Goal: Task Accomplishment & Management: Complete application form

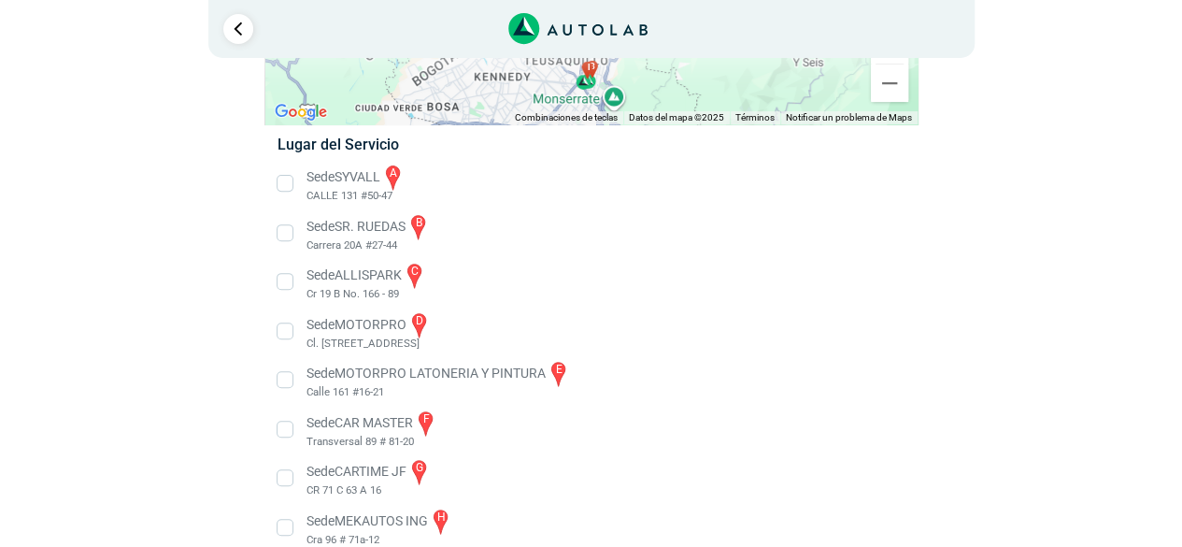
scroll to position [254, 0]
click at [285, 190] on li "Sede SYVALL a CALLE 131 #50-47" at bounding box center [590, 185] width 655 height 42
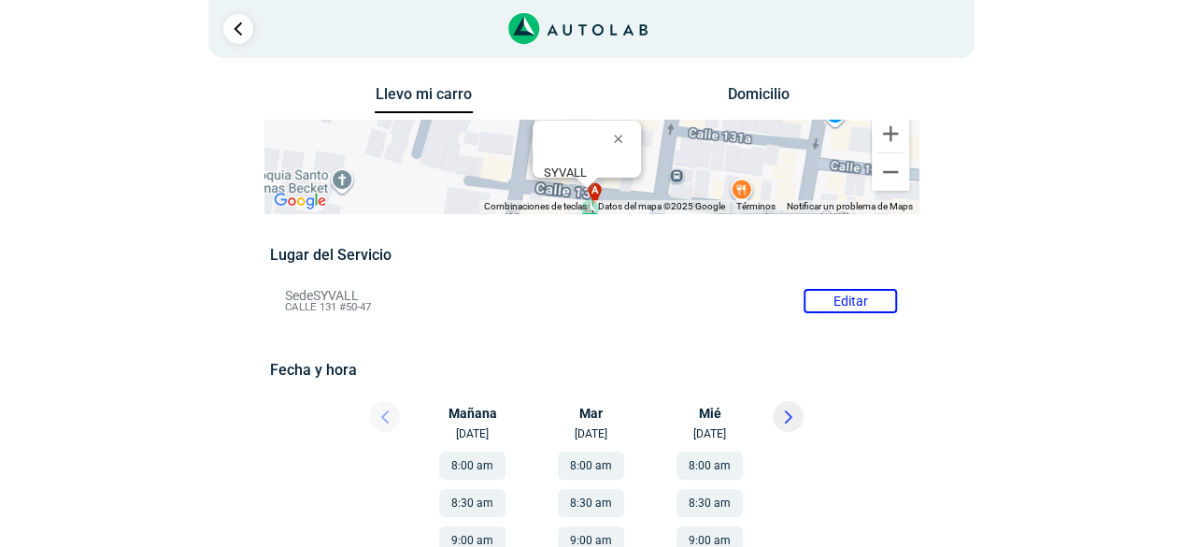
click at [465, 421] on div "Mañana [DATE]" at bounding box center [479, 421] width 112 height 41
click at [477, 466] on button "8:00 am" at bounding box center [472, 465] width 66 height 28
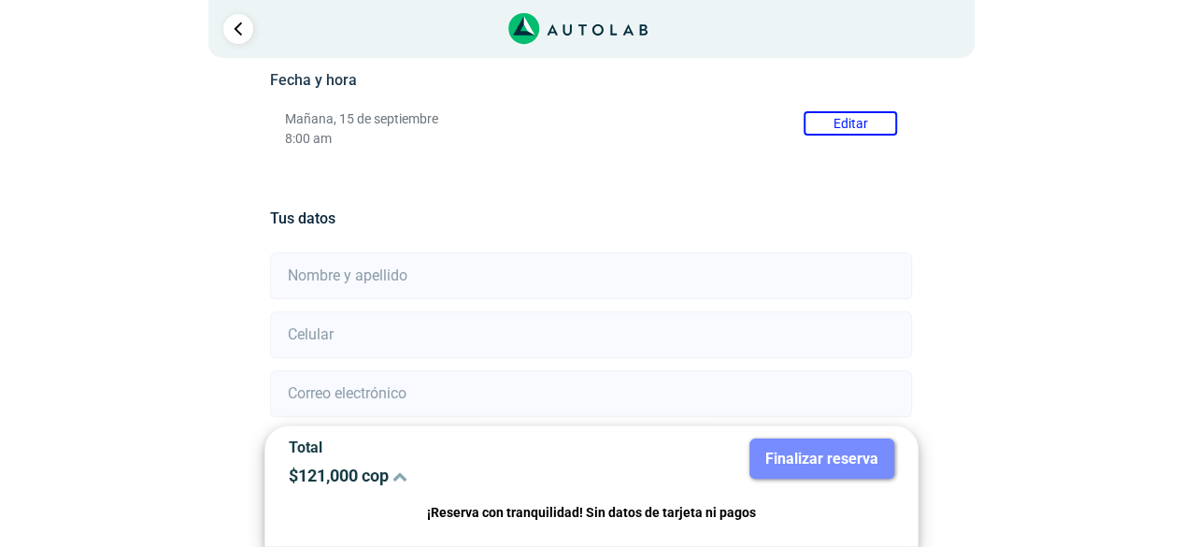
scroll to position [341, 0]
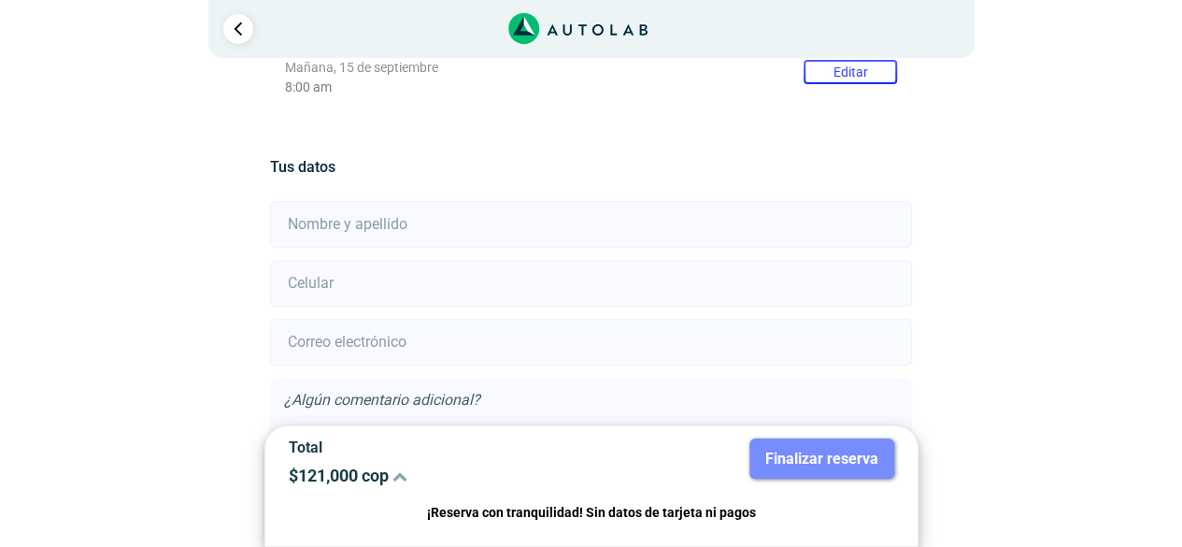
click at [363, 231] on input "text" at bounding box center [591, 224] width 642 height 47
type input "[PERSON_NAME]"
type input "[EMAIL_ADDRESS][DOMAIN_NAME]"
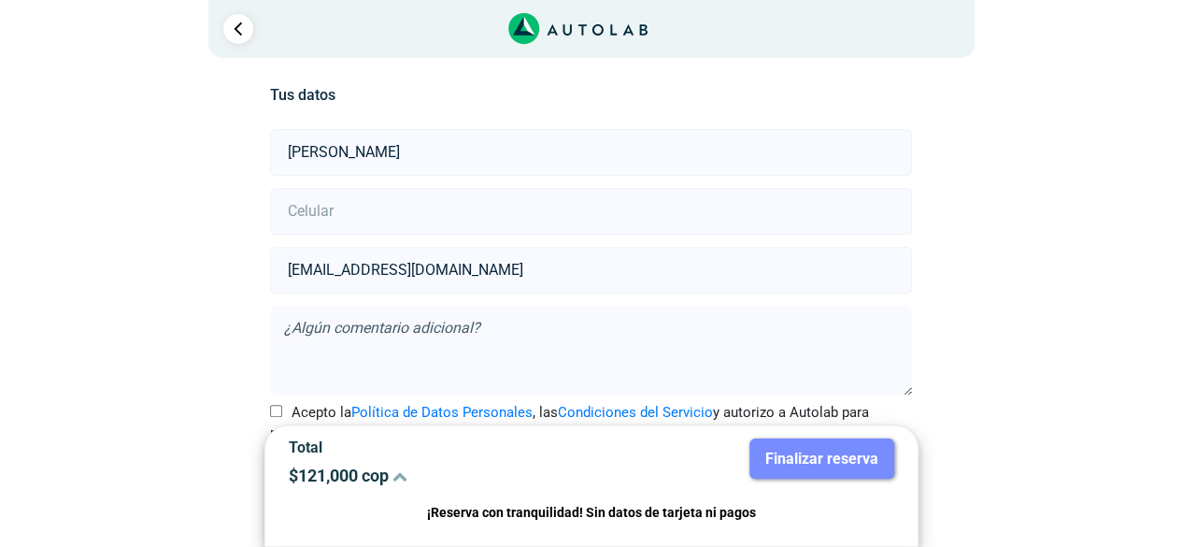
scroll to position [467, 0]
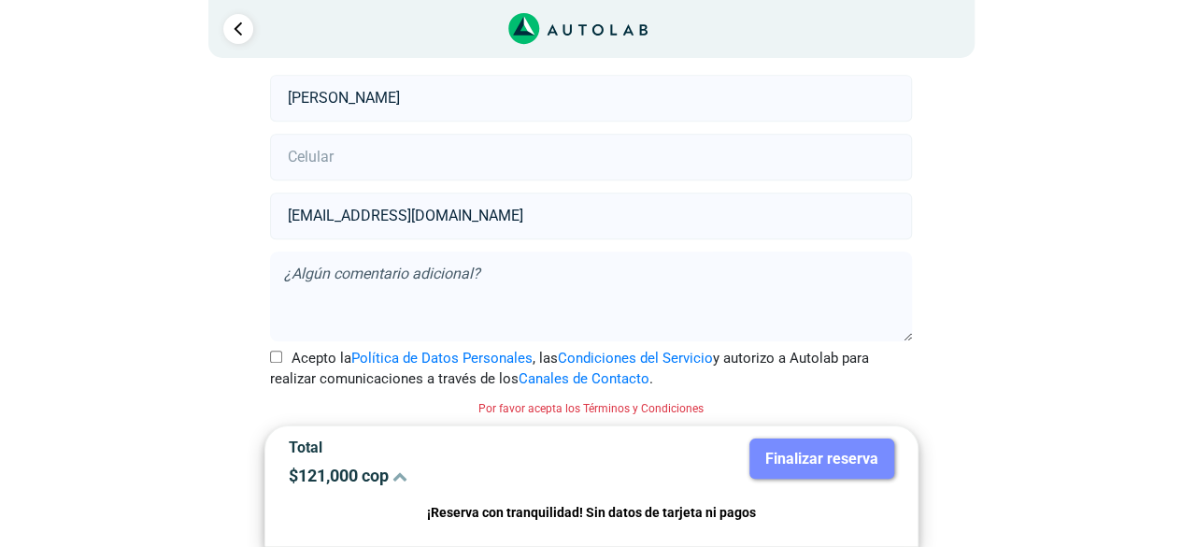
click at [276, 354] on input "Acepto la Política de Datos Personales , las Condiciones del Servicio y autoriz…" at bounding box center [276, 356] width 12 height 12
checkbox input "true"
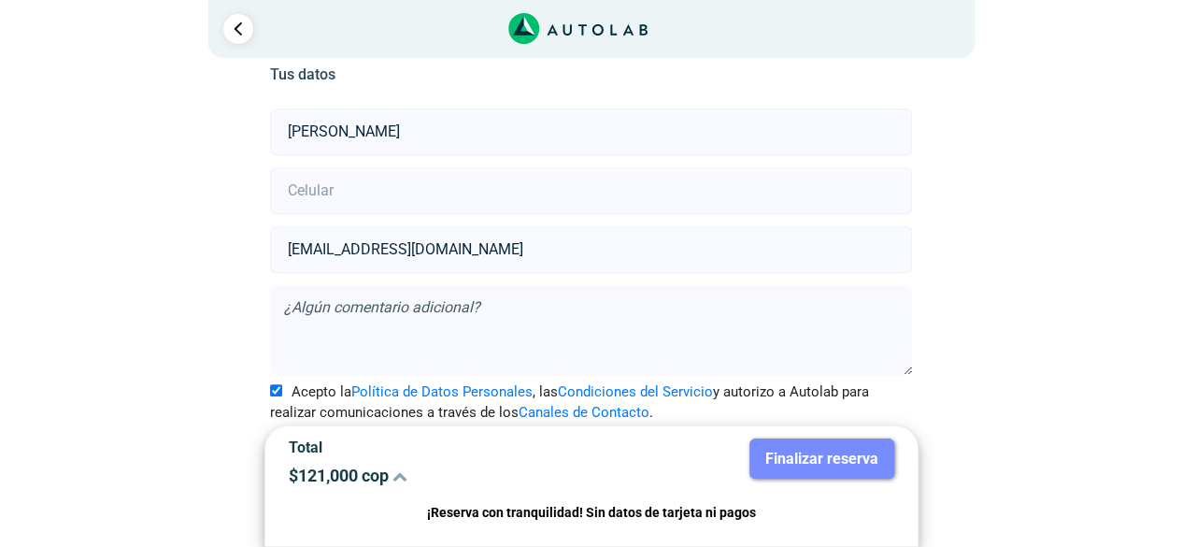
scroll to position [443, 0]
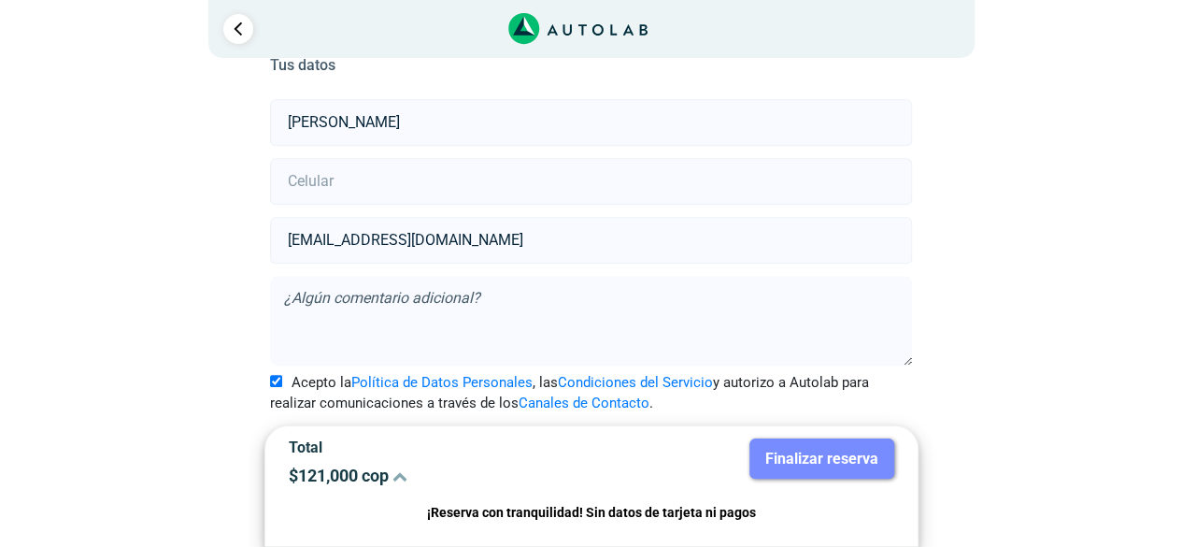
click at [523, 249] on input "[EMAIL_ADDRESS][DOMAIN_NAME]" at bounding box center [591, 240] width 642 height 47
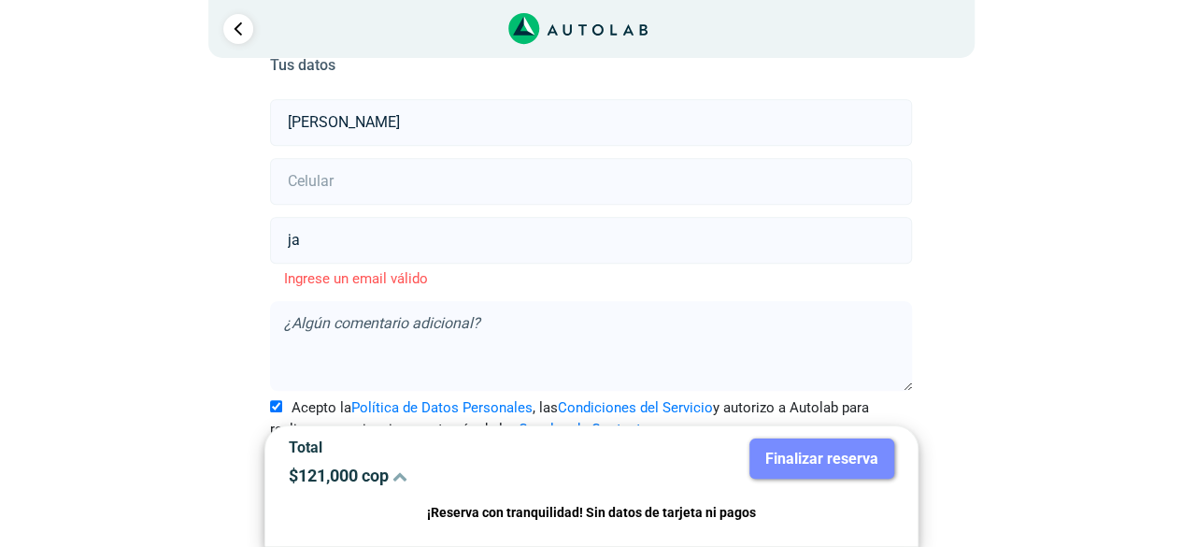
type input "j"
type input "3183890038"
click at [372, 177] on input "number" at bounding box center [591, 181] width 642 height 47
type input "3183890038"
click at [423, 237] on input "3183890038" at bounding box center [591, 240] width 642 height 47
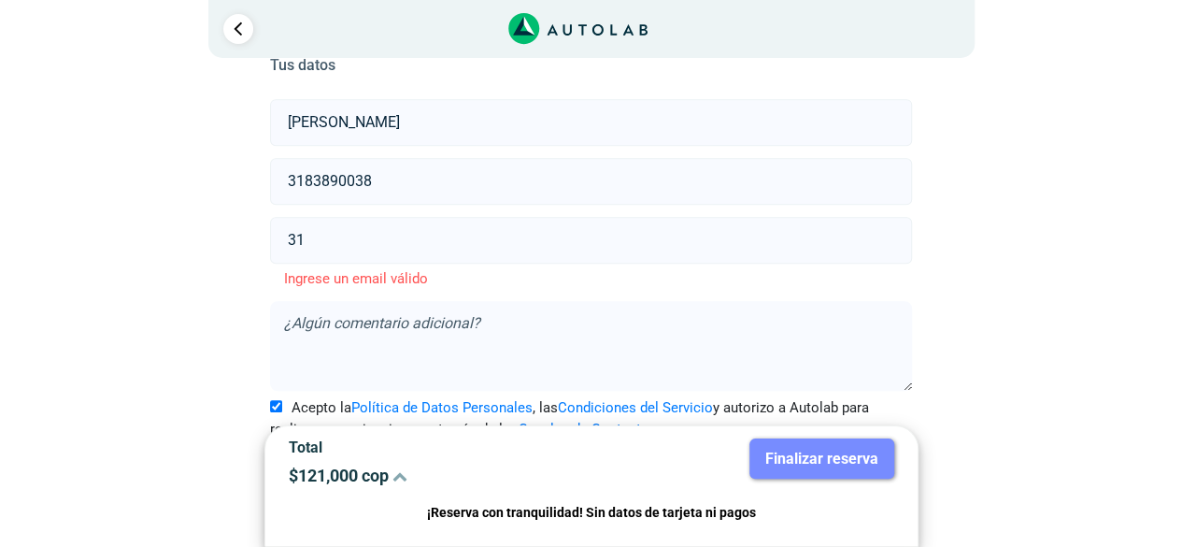
type input "3"
type input "[EMAIL_ADDRESS][DOMAIN_NAME]"
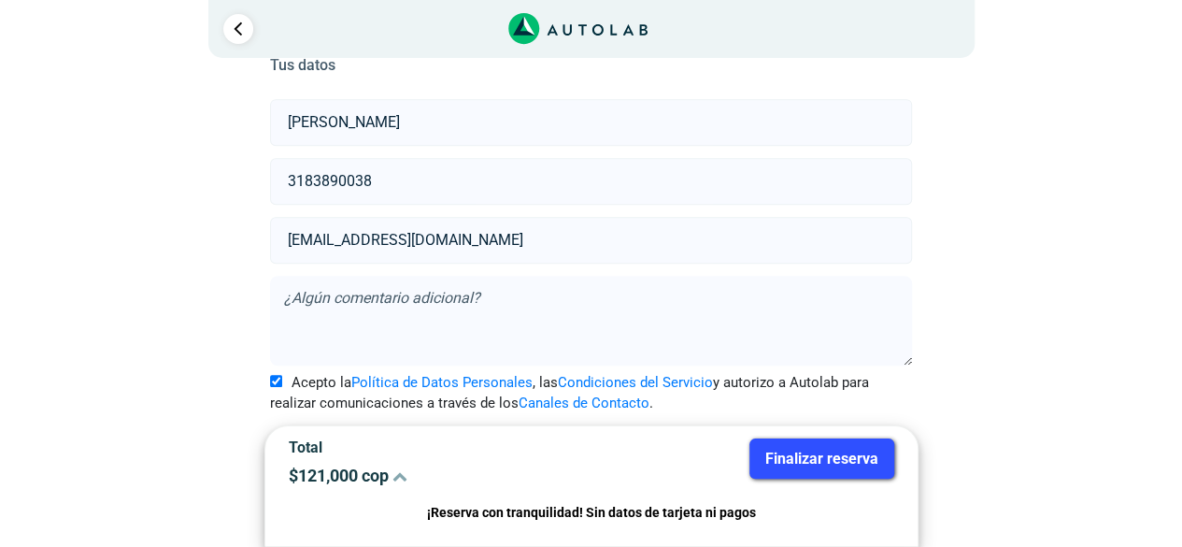
click at [828, 459] on button "Finalizar reserva" at bounding box center [821, 458] width 145 height 40
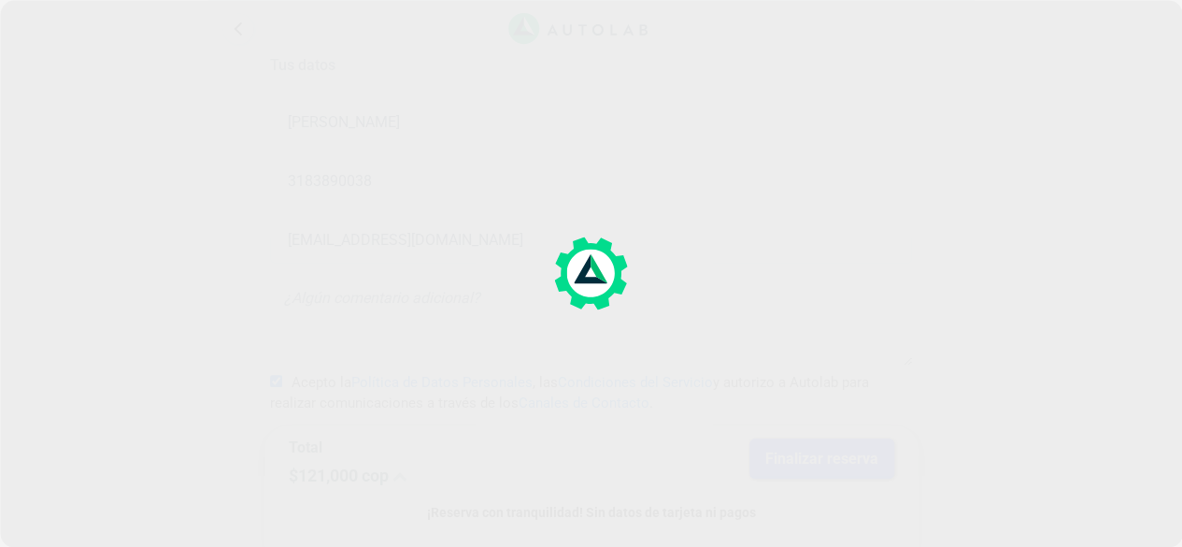
scroll to position [0, 0]
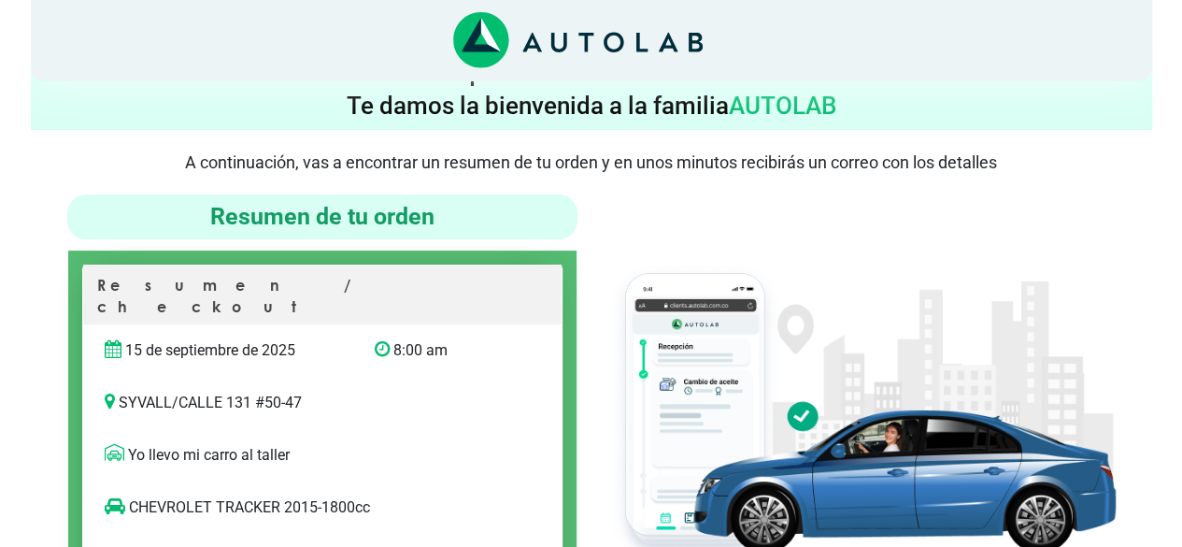
scroll to position [28, 0]
